Goal: Task Accomplishment & Management: Manage account settings

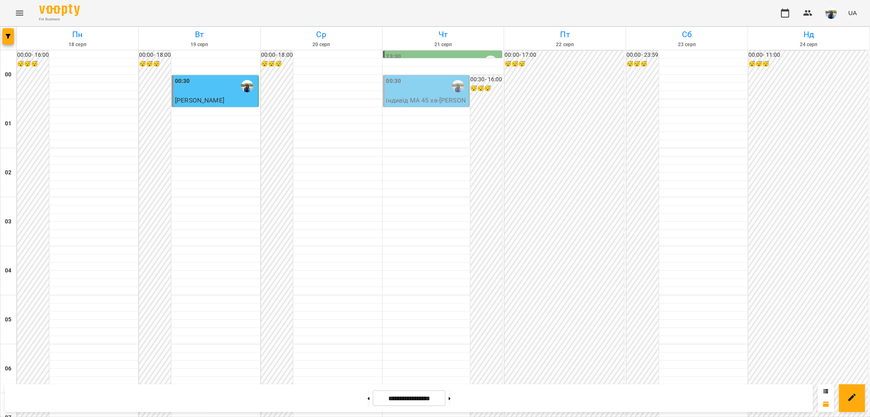
scroll to position [755, 0]
click at [451, 401] on button at bounding box center [450, 398] width 2 height 18
click at [368, 398] on button at bounding box center [369, 398] width 2 height 18
type input "**********"
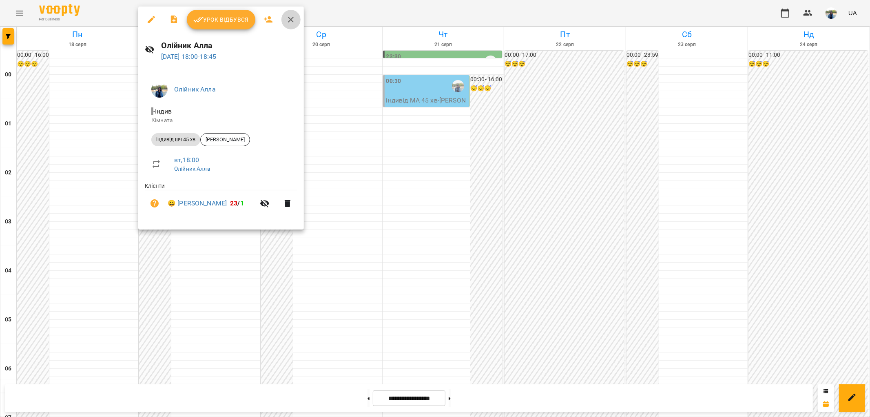
click at [293, 18] on icon "button" at bounding box center [291, 20] width 10 height 10
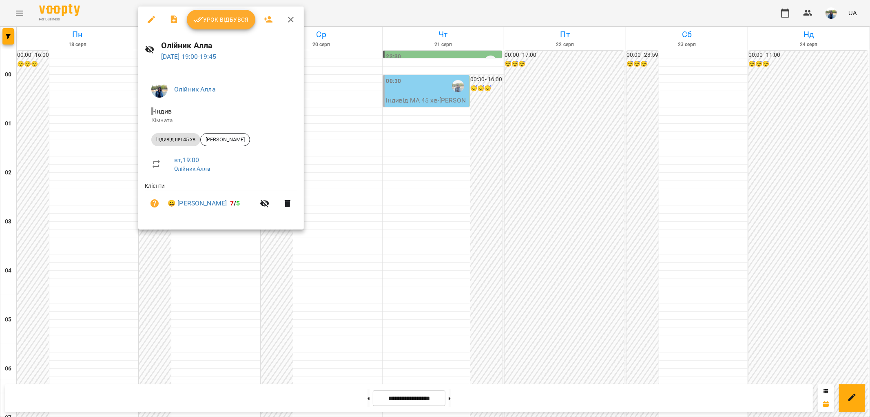
click at [225, 21] on span "Урок відбувся" at bounding box center [220, 20] width 55 height 10
